Goal: Check status

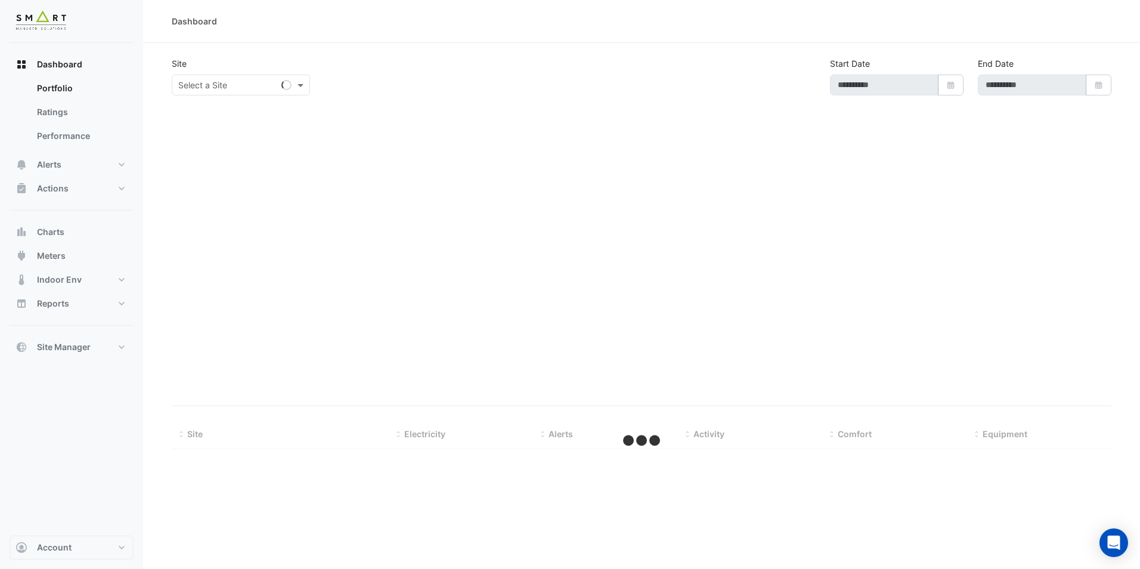
select select "**"
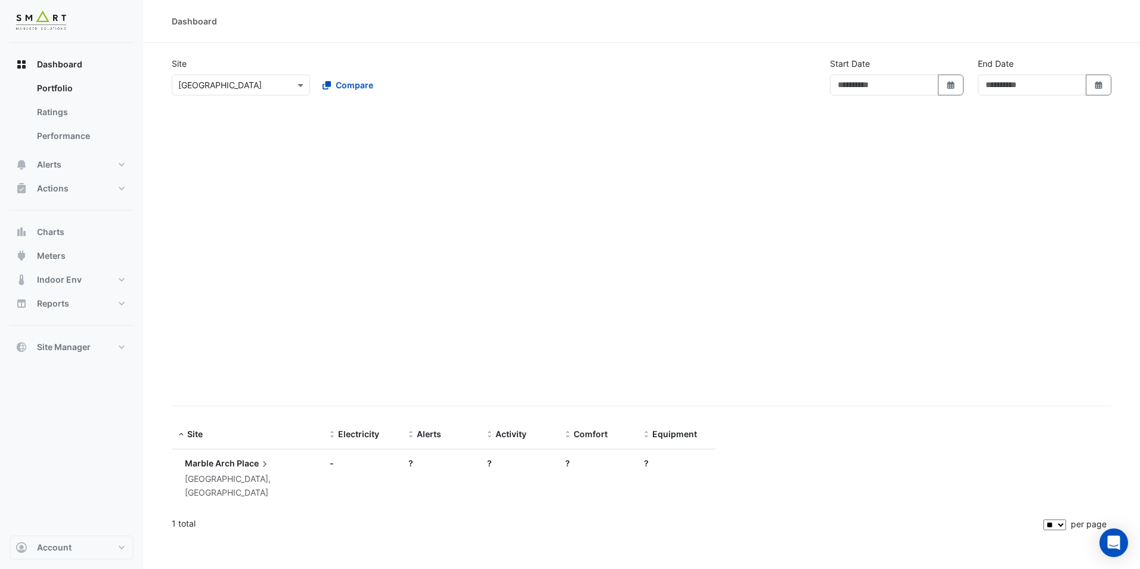
type input "**********"
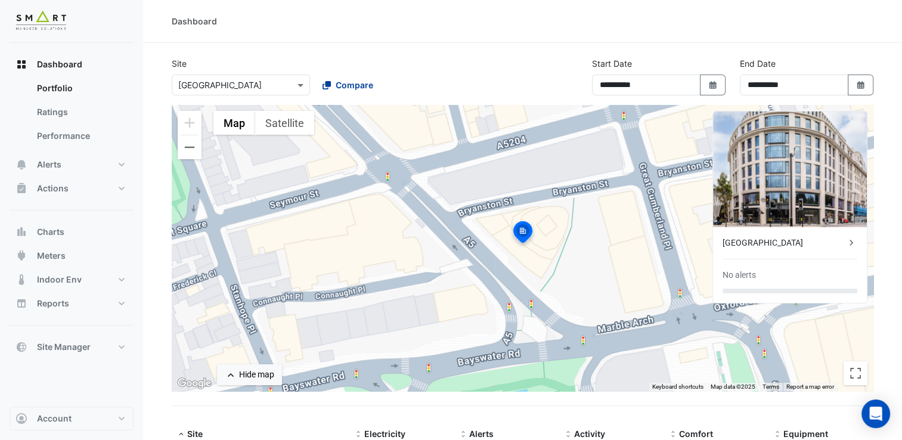
click at [318, 79] on button "Compare" at bounding box center [348, 85] width 66 height 21
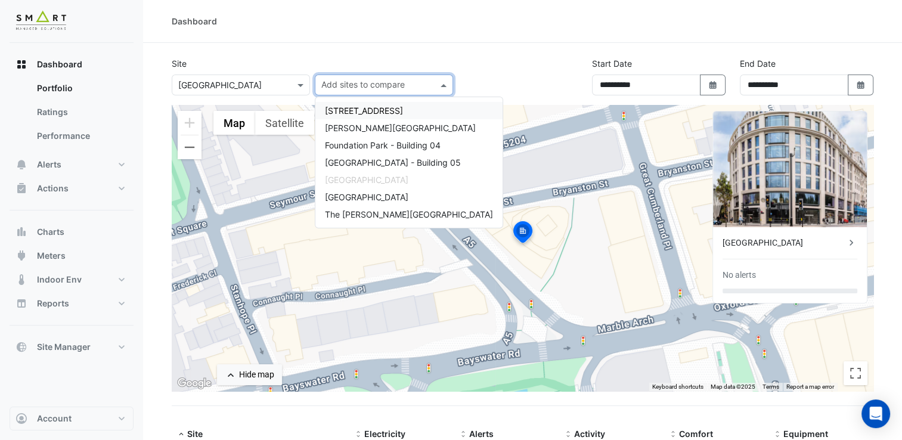
click at [291, 85] on div at bounding box center [240, 85] width 137 height 14
